Goal: Task Accomplishment & Management: Complete application form

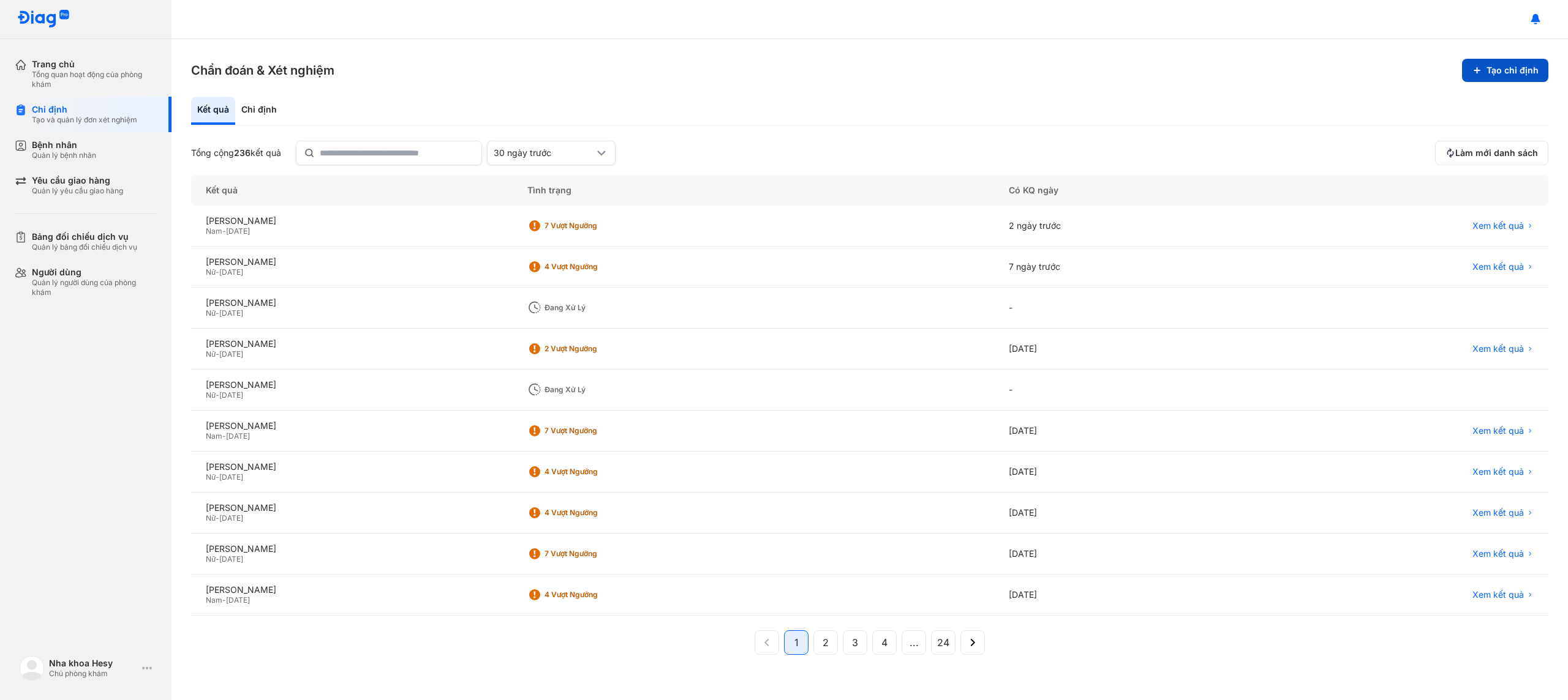
click at [1521, 72] on button "Tạo chỉ định" at bounding box center [1505, 69] width 86 height 23
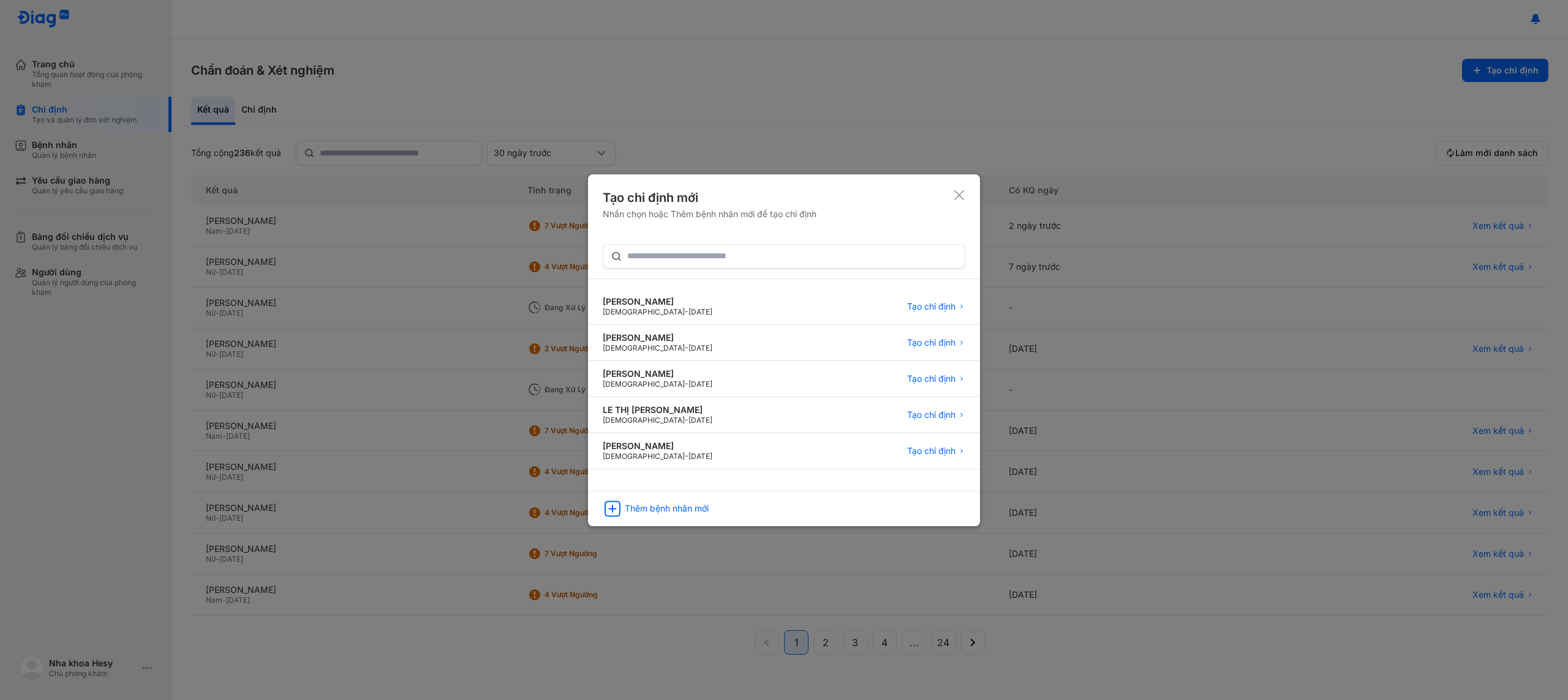
drag, startPoint x: 962, startPoint y: 193, endPoint x: 587, endPoint y: 195, distance: 375.0
click at [961, 193] on icon at bounding box center [958, 195] width 12 height 12
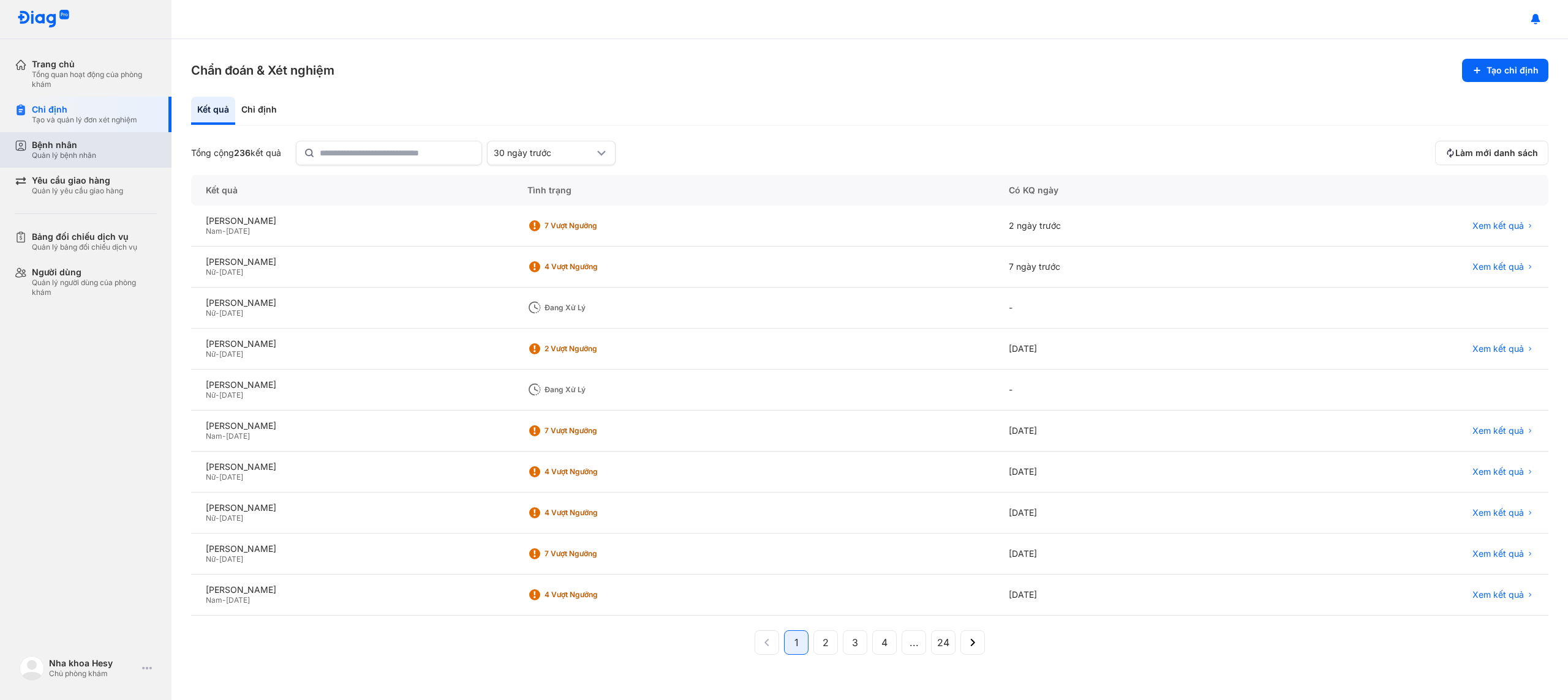
click at [131, 157] on div "Bệnh nhân Quản lý bệnh nhân" at bounding box center [94, 150] width 125 height 21
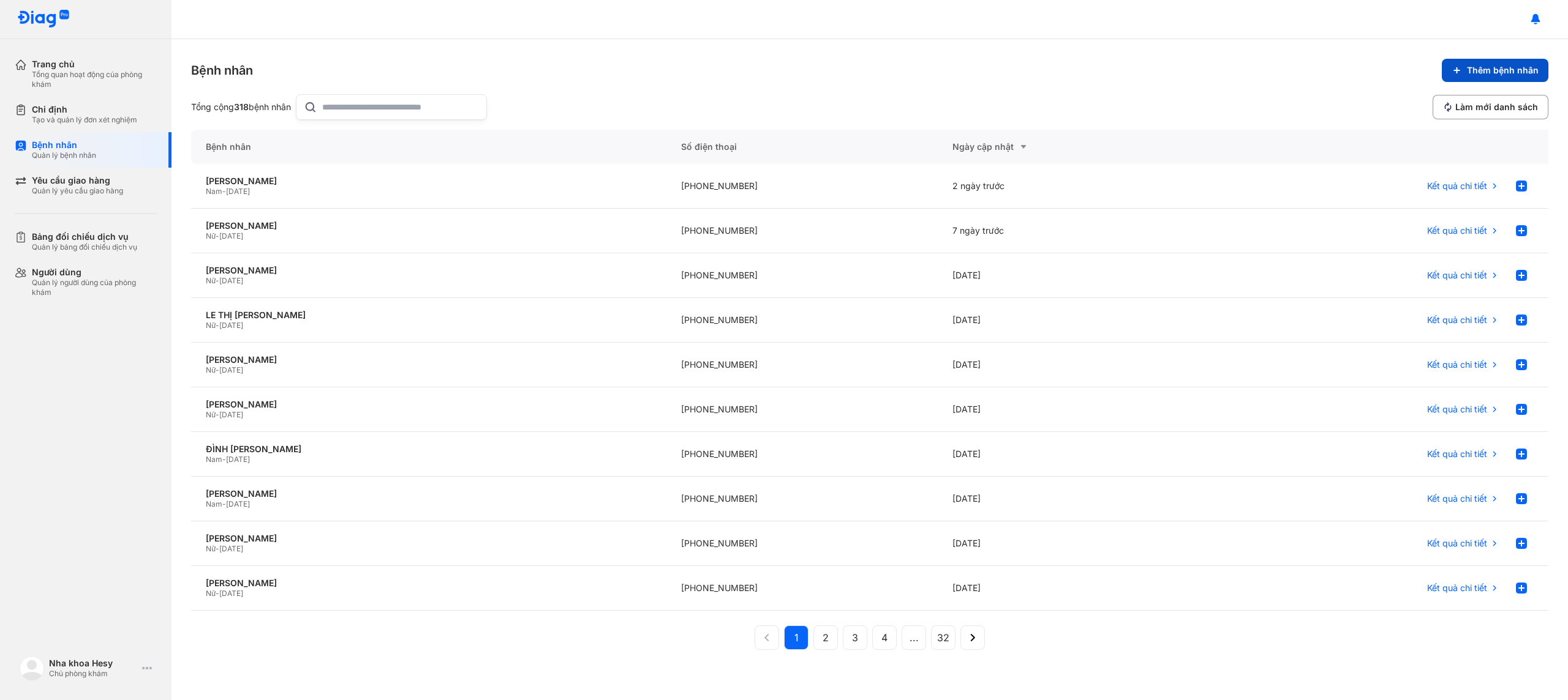
click at [1517, 69] on span "Thêm bệnh nhân" at bounding box center [1503, 70] width 71 height 11
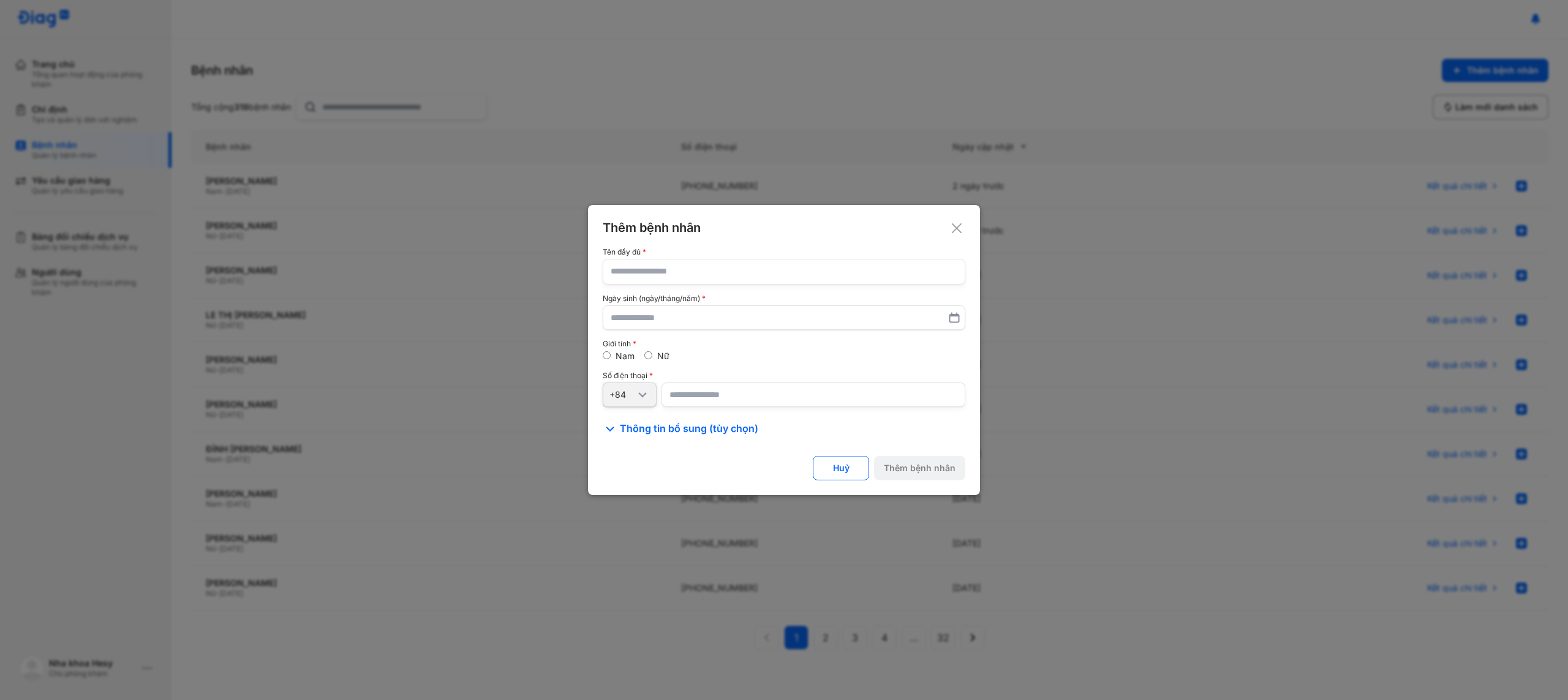
click at [788, 269] on input "text" at bounding box center [784, 271] width 347 height 25
type input "**********"
click at [613, 318] on input "text" at bounding box center [784, 318] width 346 height 22
type input "**********"
click at [709, 400] on input "number" at bounding box center [814, 395] width 304 height 25
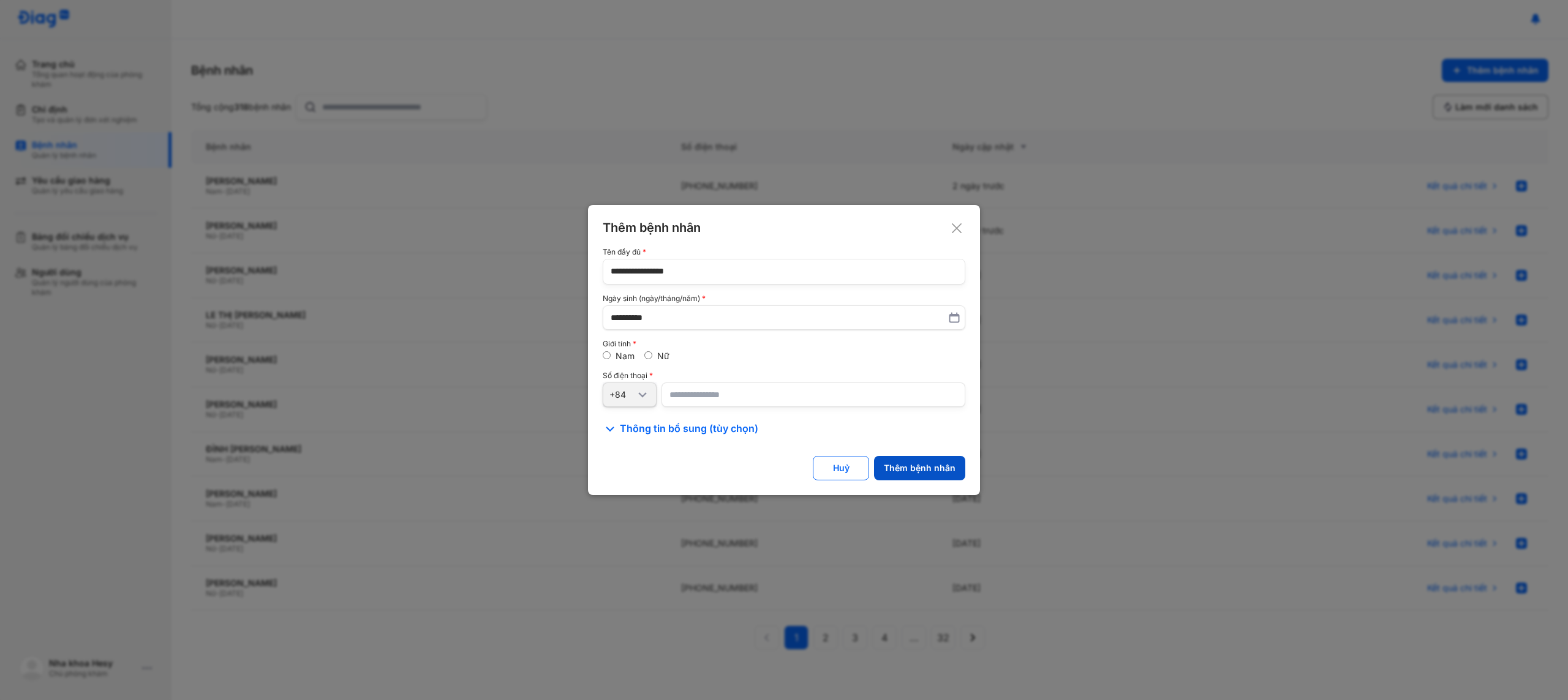
type input "**********"
click at [909, 463] on div "Thêm bệnh nhân" at bounding box center [920, 468] width 71 height 11
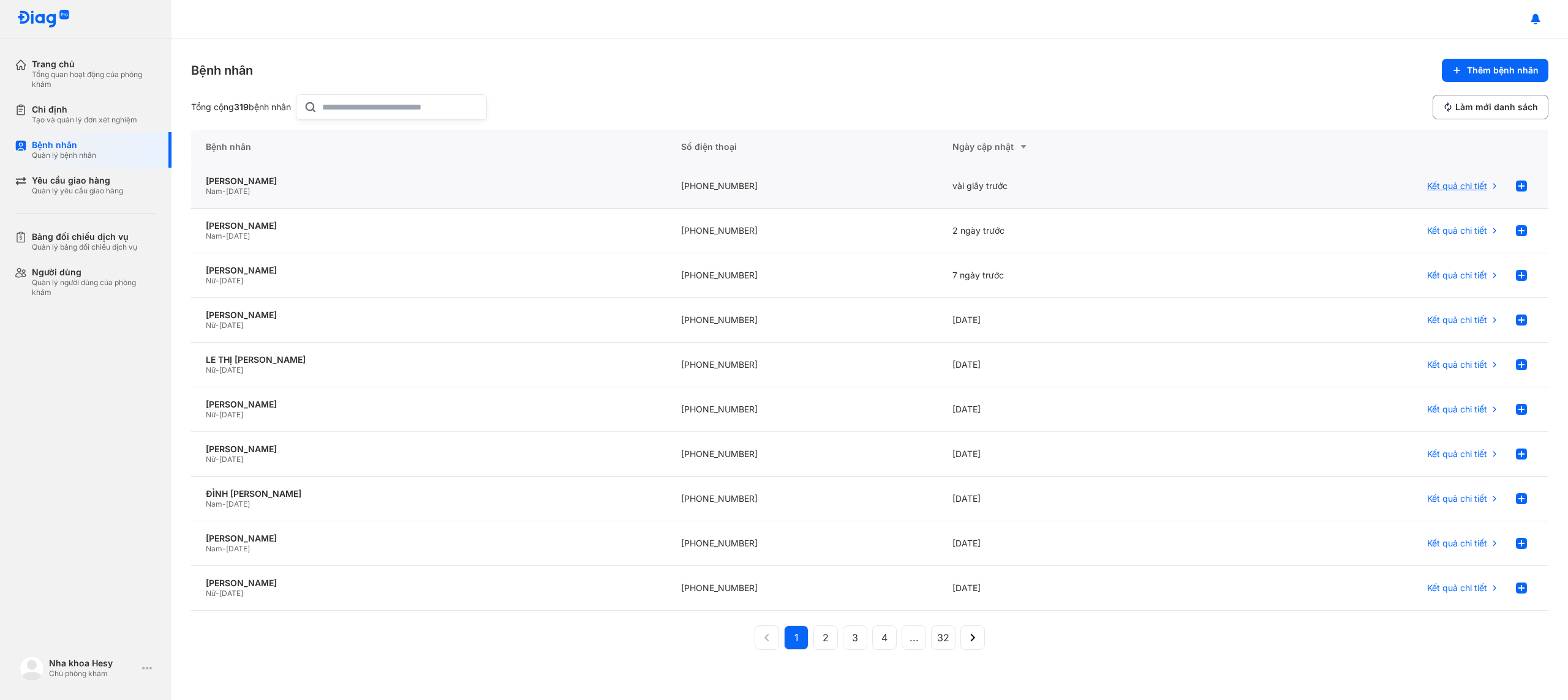
click at [1432, 190] on span "Kết quả chi tiết" at bounding box center [1457, 186] width 60 height 11
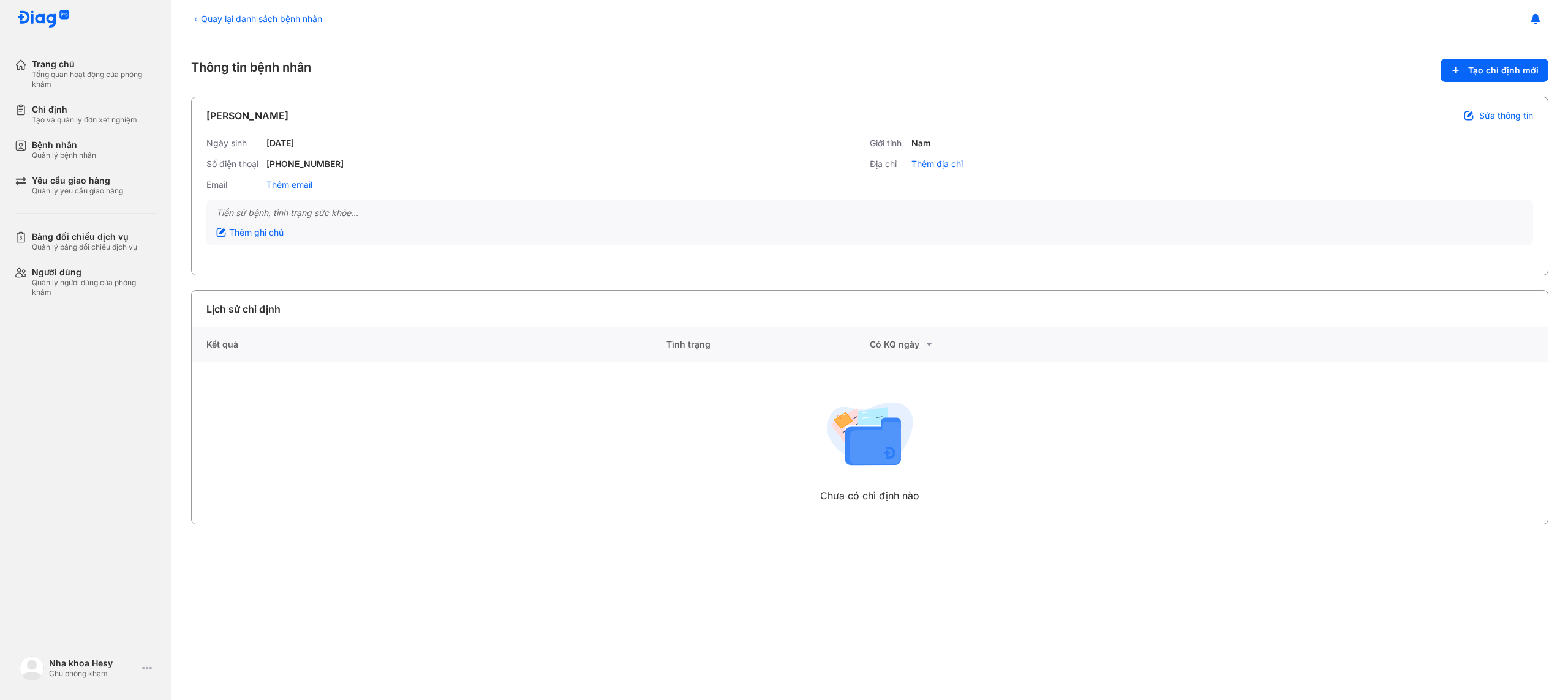
drag, startPoint x: 1469, startPoint y: 71, endPoint x: 1416, endPoint y: 79, distance: 53.6
click at [1469, 72] on button "Tạo chỉ định mới" at bounding box center [1495, 69] width 108 height 23
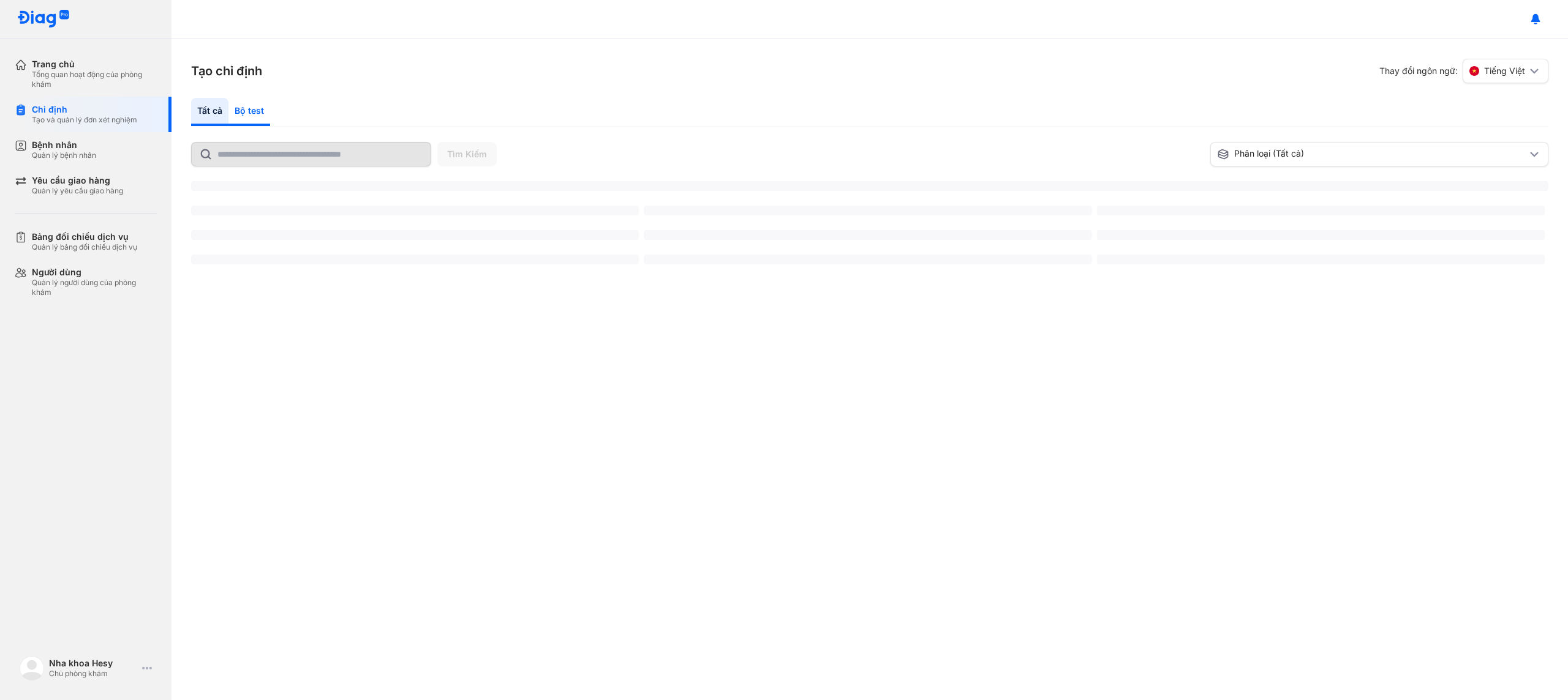
click at [252, 118] on div "Bộ test" at bounding box center [250, 111] width 42 height 28
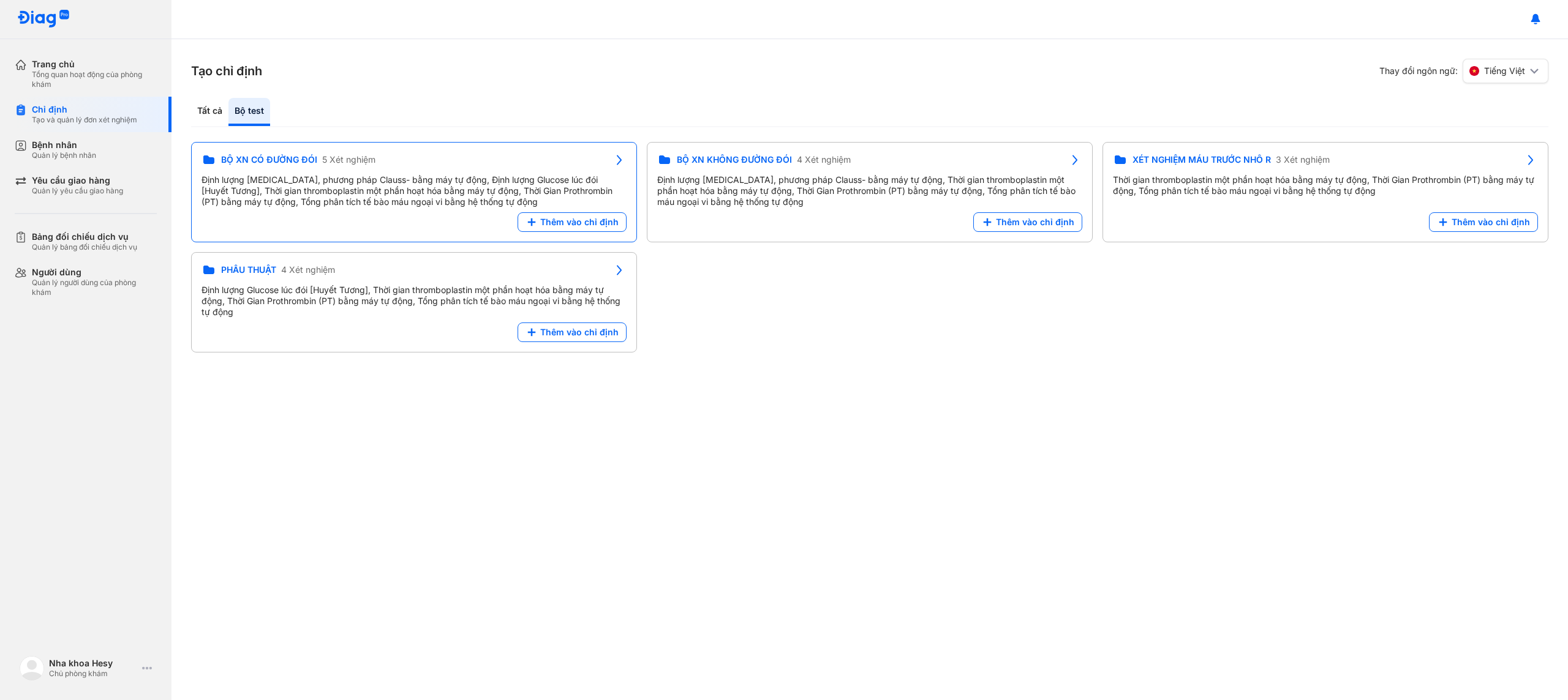
click at [553, 222] on div "BỘ XN CÓ ĐƯỜNG ĐÓI 5 Xét nghiệm Định lượng Fibrinogen, phương pháp Clauss- bằng…" at bounding box center [414, 192] width 446 height 101
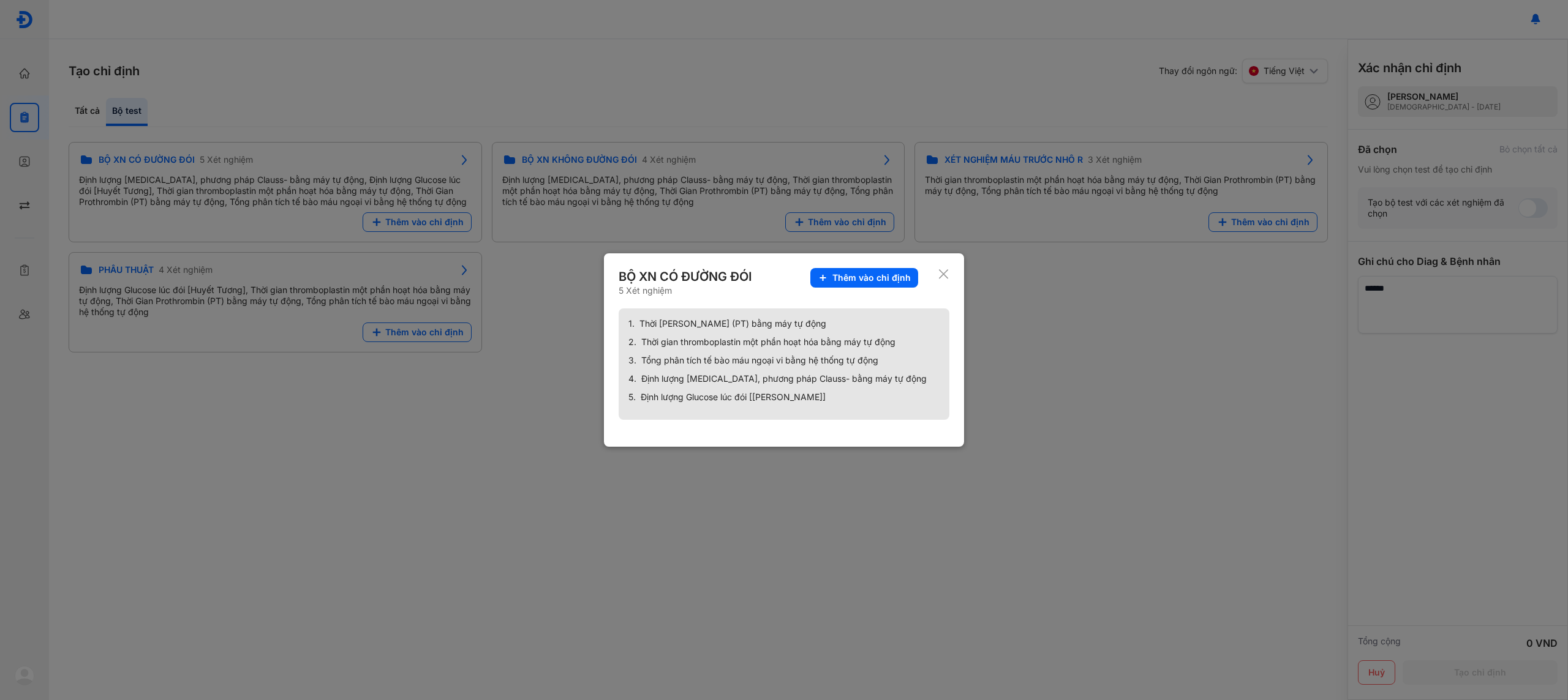
click at [944, 272] on use at bounding box center [944, 274] width 9 height 9
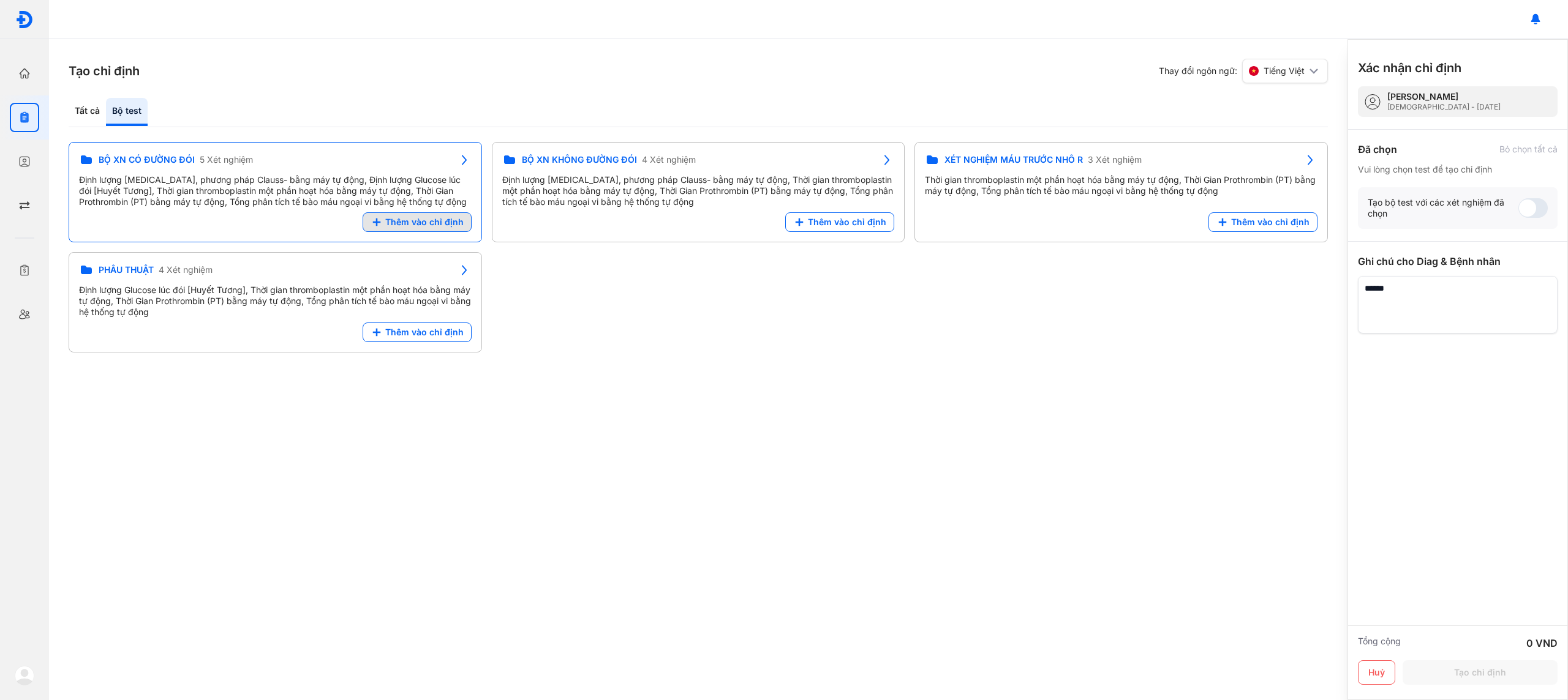
click at [411, 228] on span "Thêm vào chỉ định" at bounding box center [424, 222] width 79 height 11
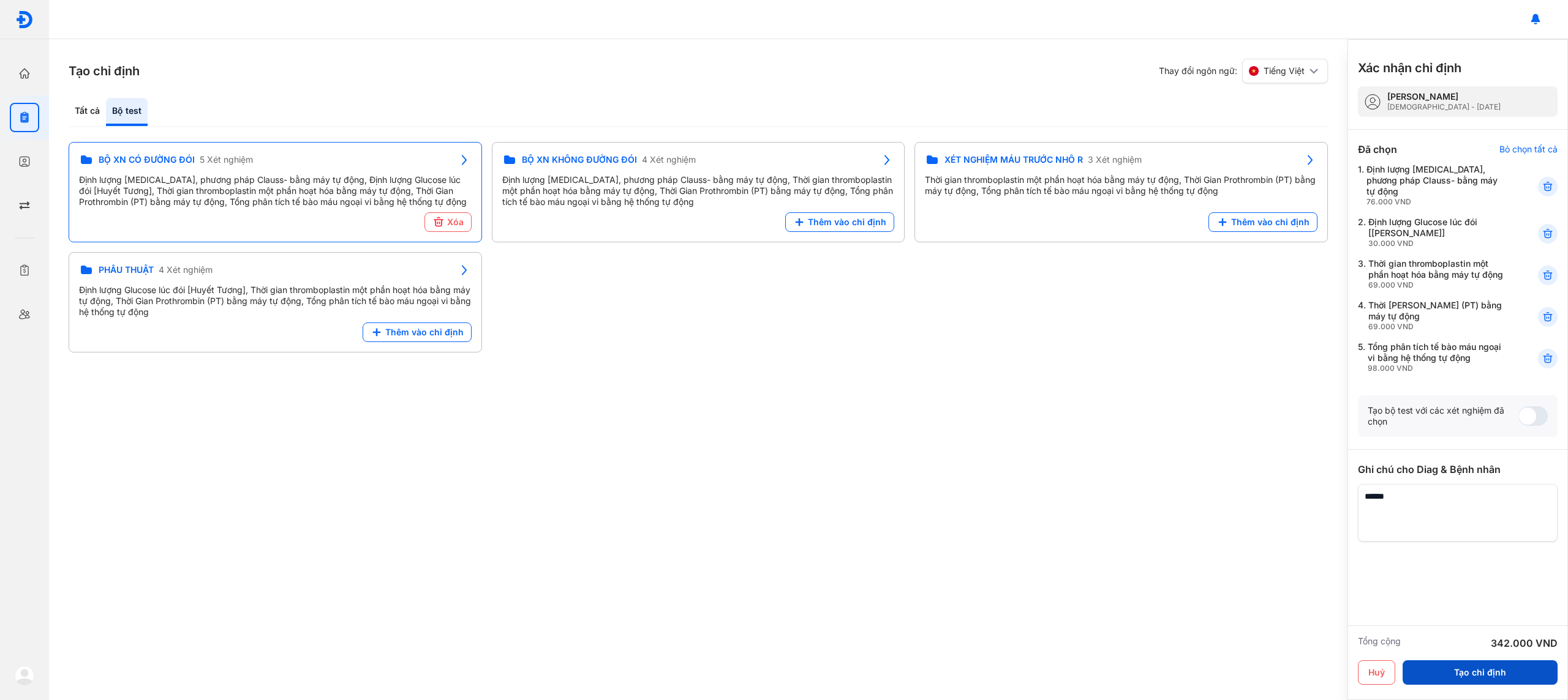
click at [1454, 673] on button "Tạo chỉ định" at bounding box center [1479, 673] width 155 height 25
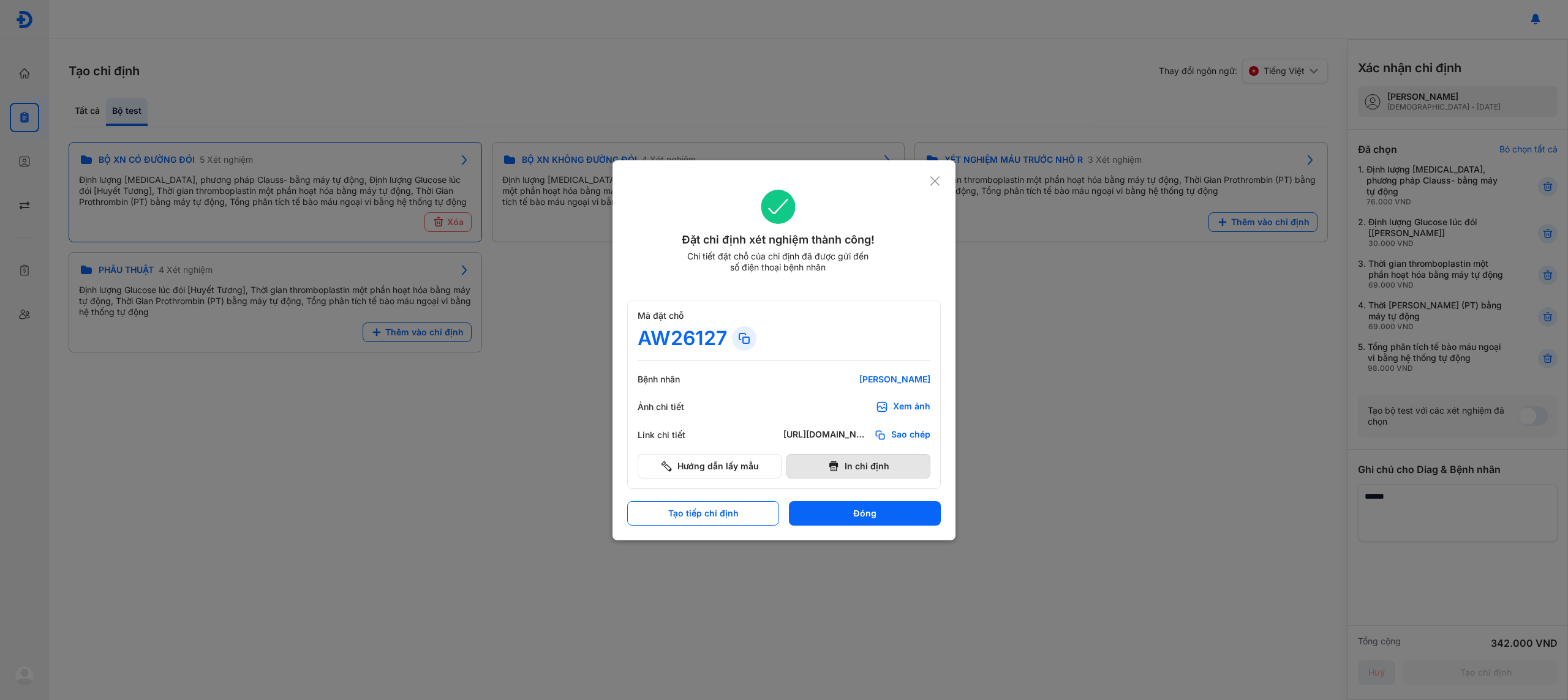
click at [878, 468] on button "In chỉ định" at bounding box center [858, 466] width 144 height 25
click at [846, 513] on button "Đóng" at bounding box center [865, 514] width 152 height 25
